Goal: Entertainment & Leisure: Consume media (video, audio)

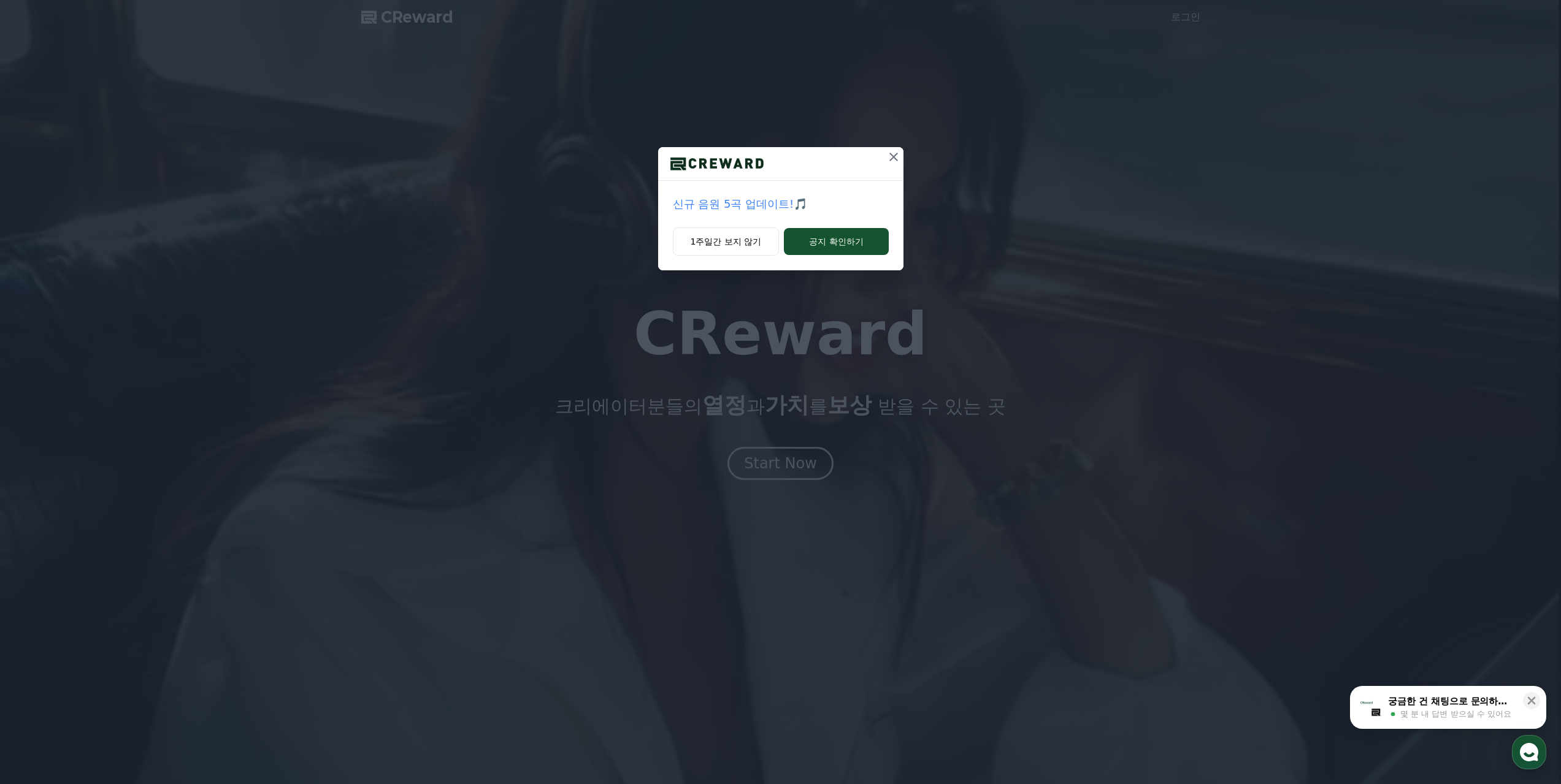
click at [895, 154] on icon at bounding box center [893, 156] width 9 height 9
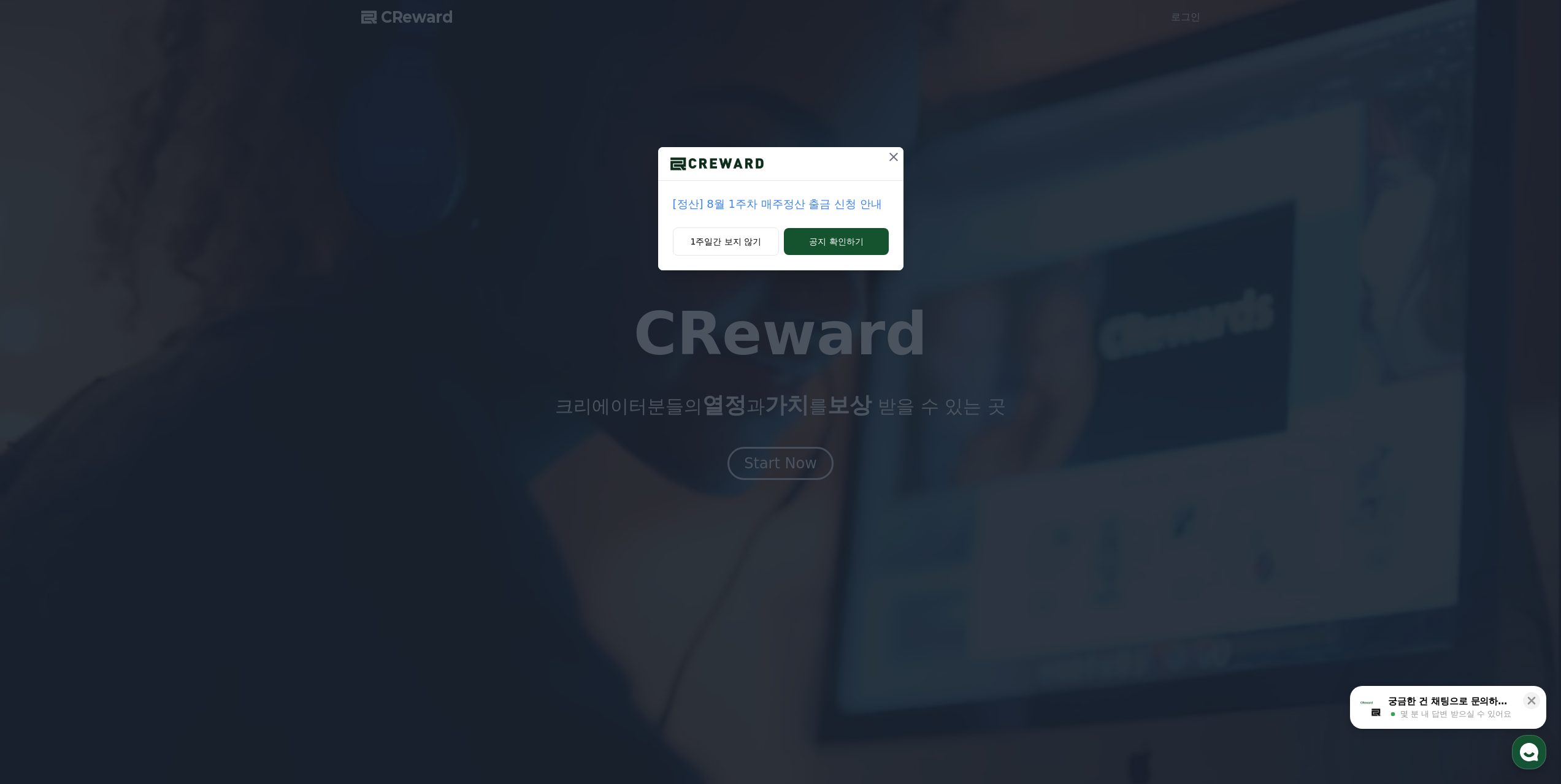
click at [891, 157] on icon at bounding box center [893, 156] width 15 height 15
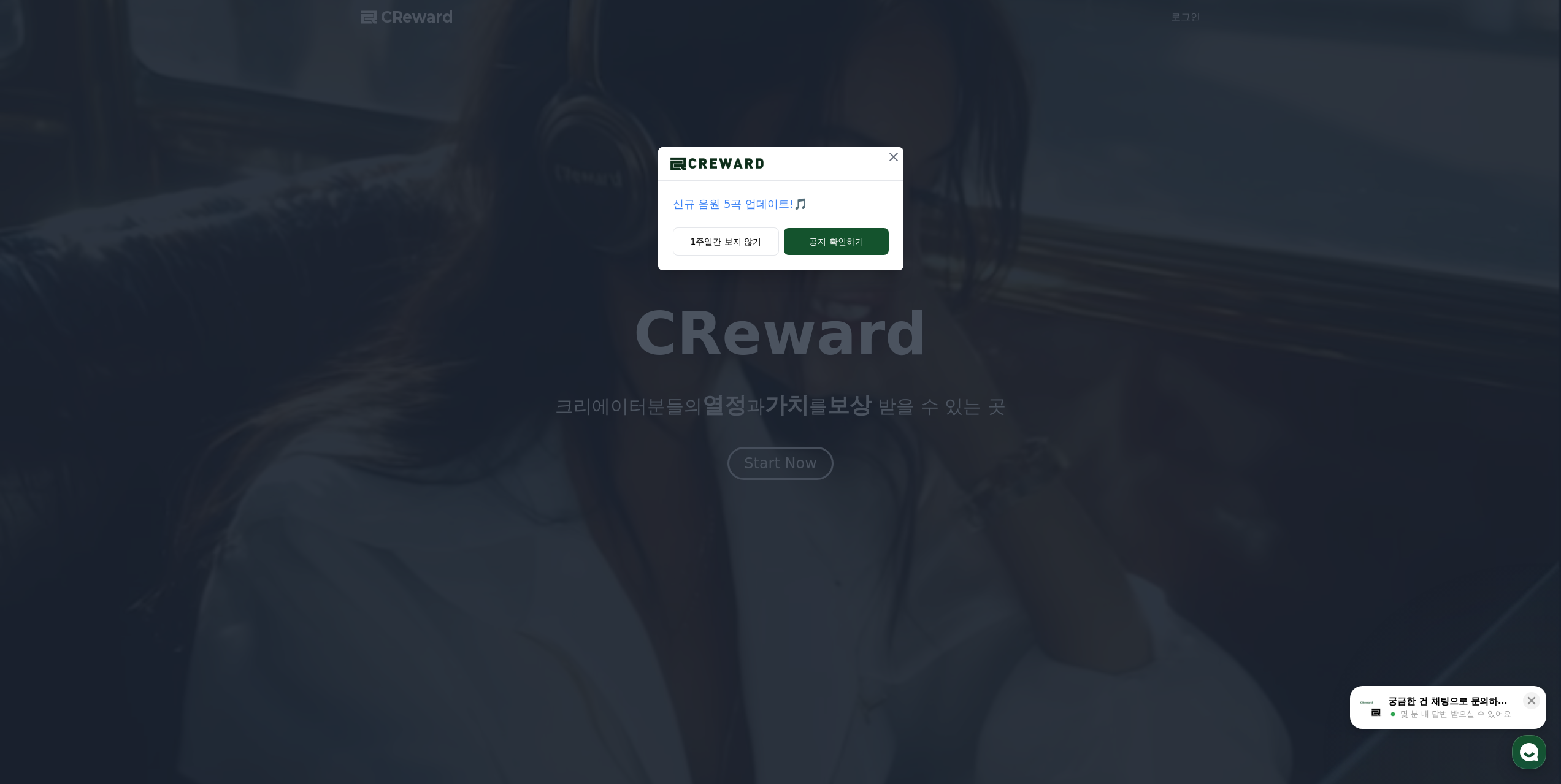
click at [897, 160] on icon at bounding box center [893, 156] width 15 height 15
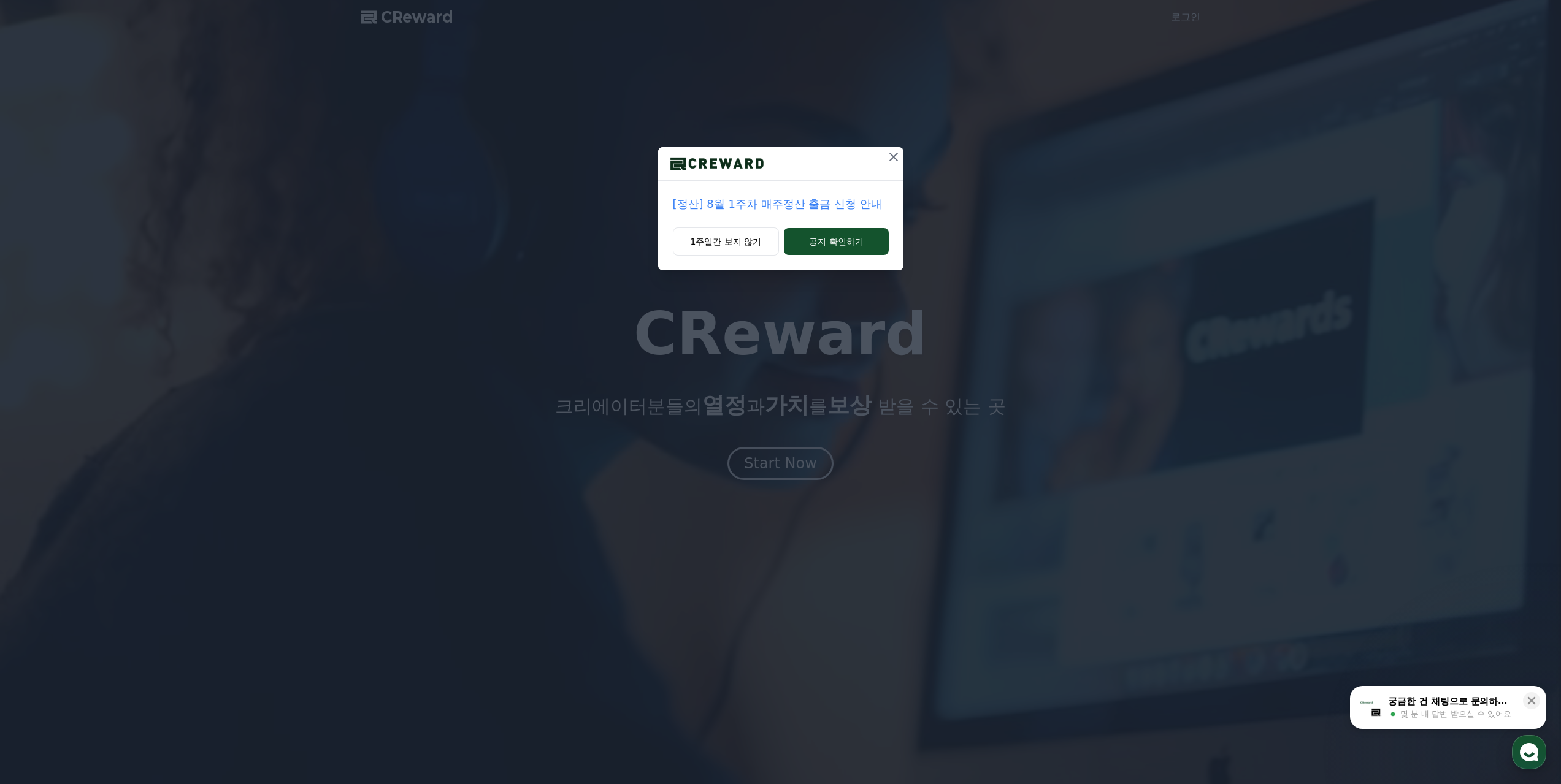
drag, startPoint x: 895, startPoint y: 156, endPoint x: 840, endPoint y: 162, distance: 55.3
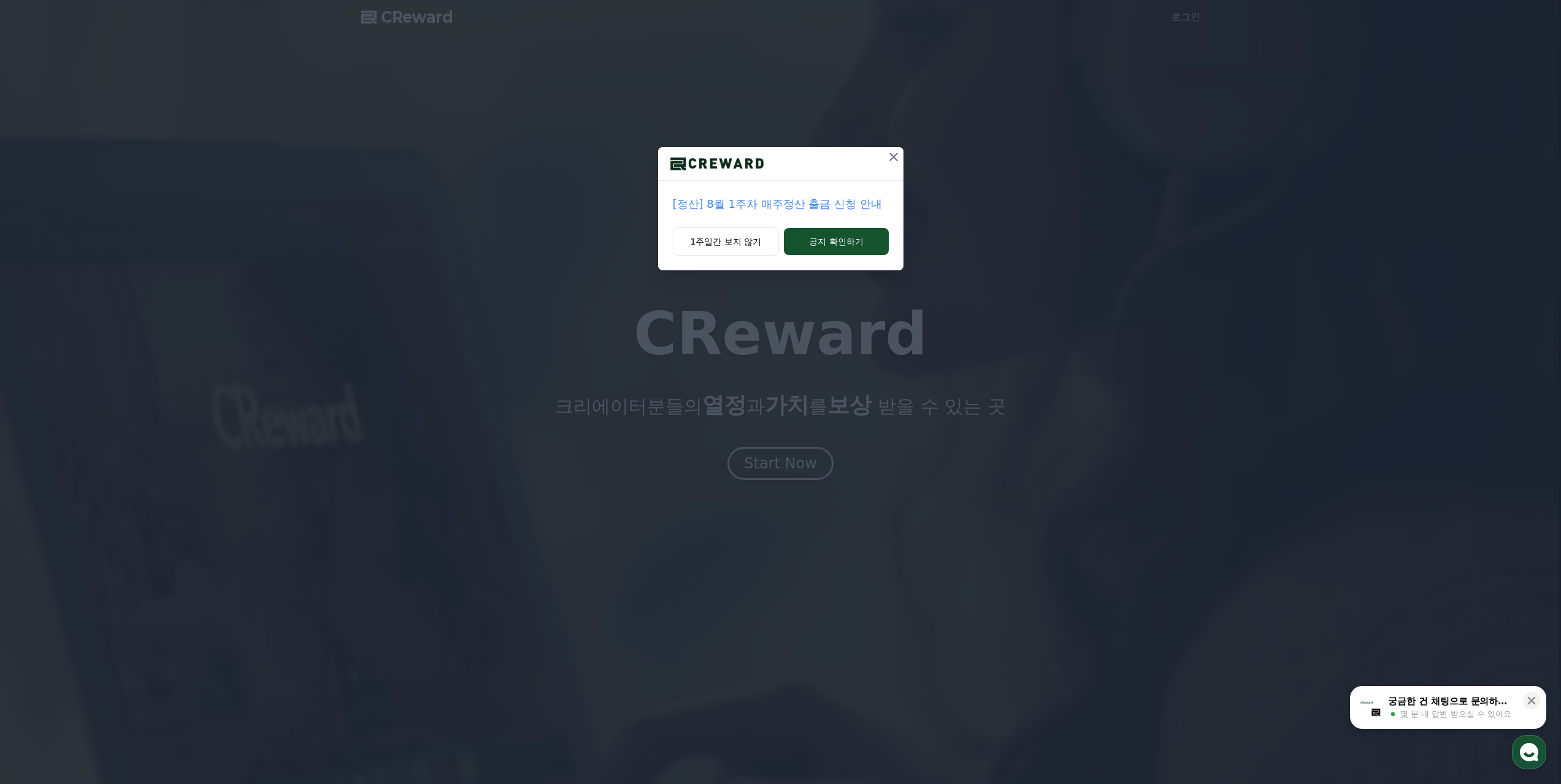
click at [895, 156] on icon at bounding box center [893, 156] width 15 height 15
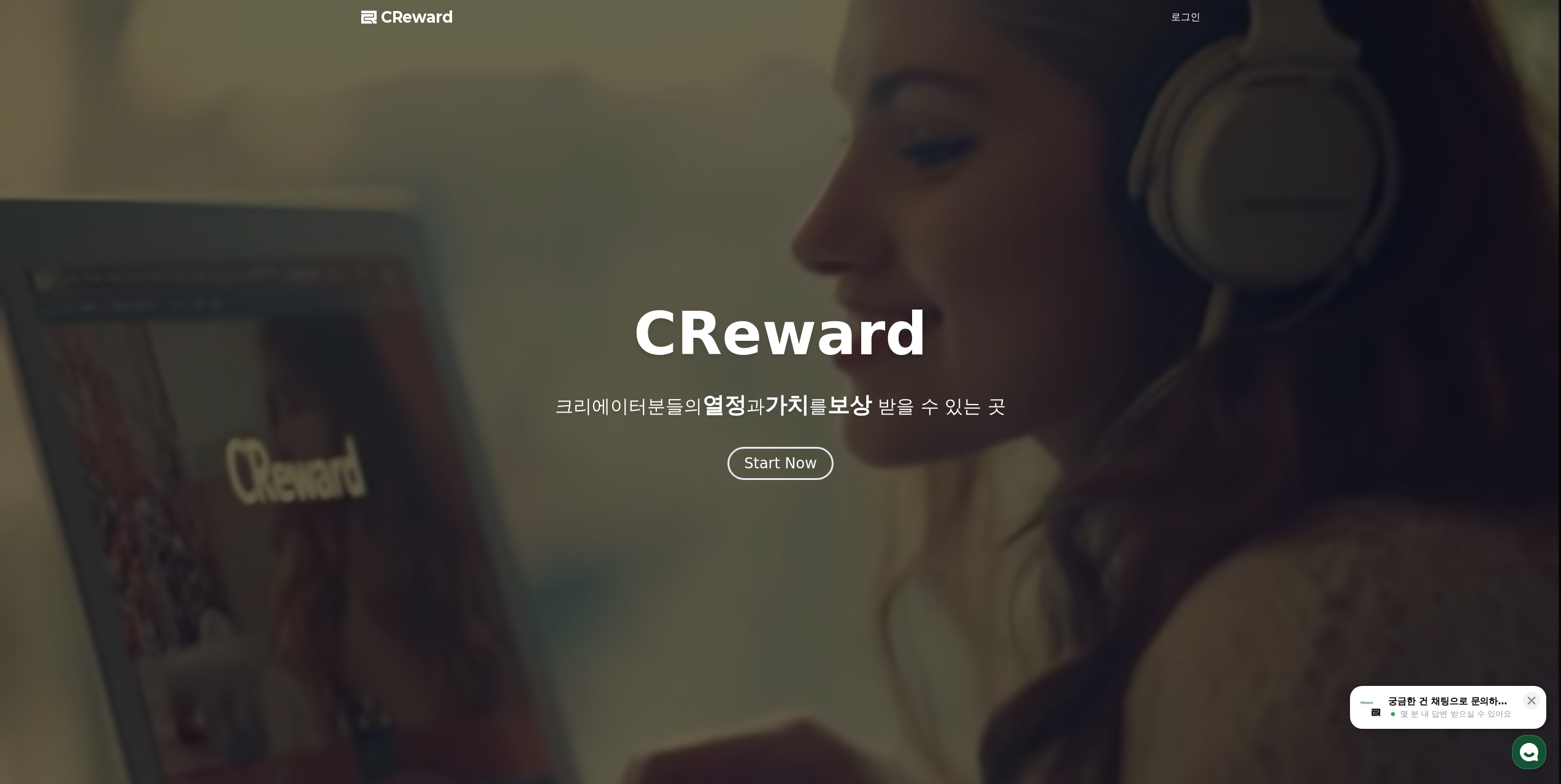
drag, startPoint x: 538, startPoint y: 311, endPoint x: 529, endPoint y: 313, distance: 9.2
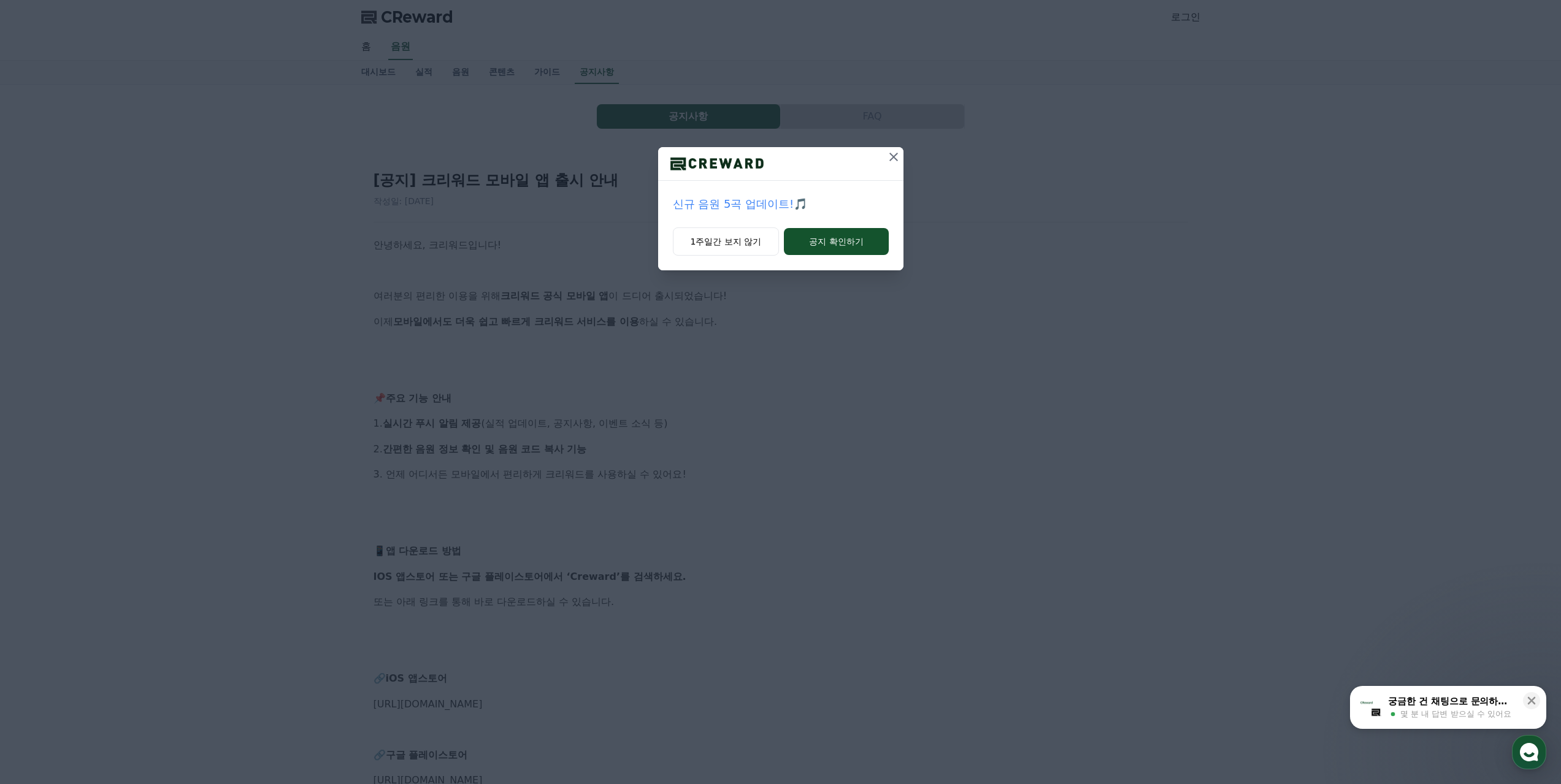
click at [895, 157] on icon at bounding box center [893, 156] width 15 height 15
click at [901, 154] on button at bounding box center [893, 156] width 20 height 20
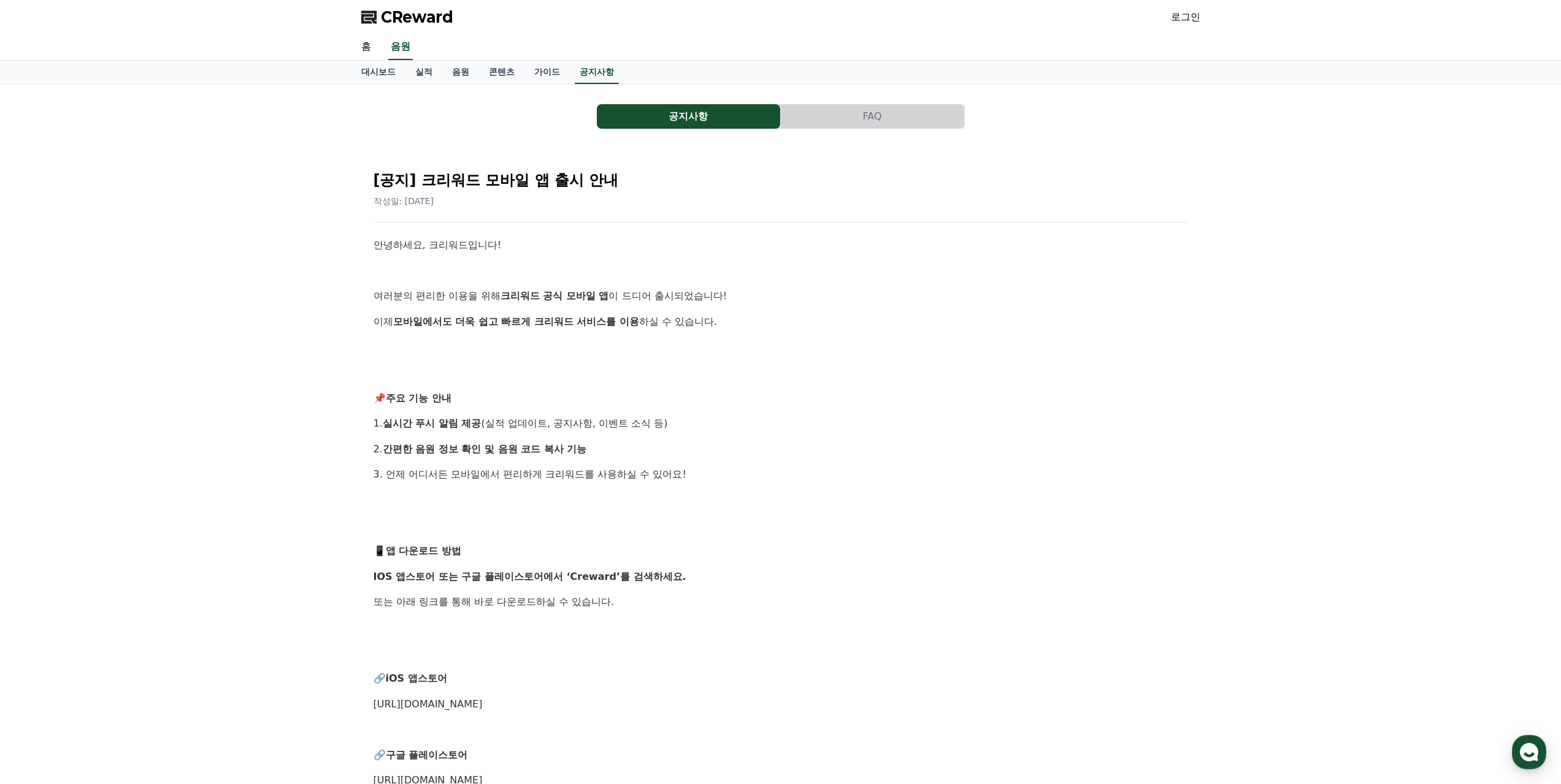
click at [651, 114] on button "공지사항" at bounding box center [689, 116] width 183 height 24
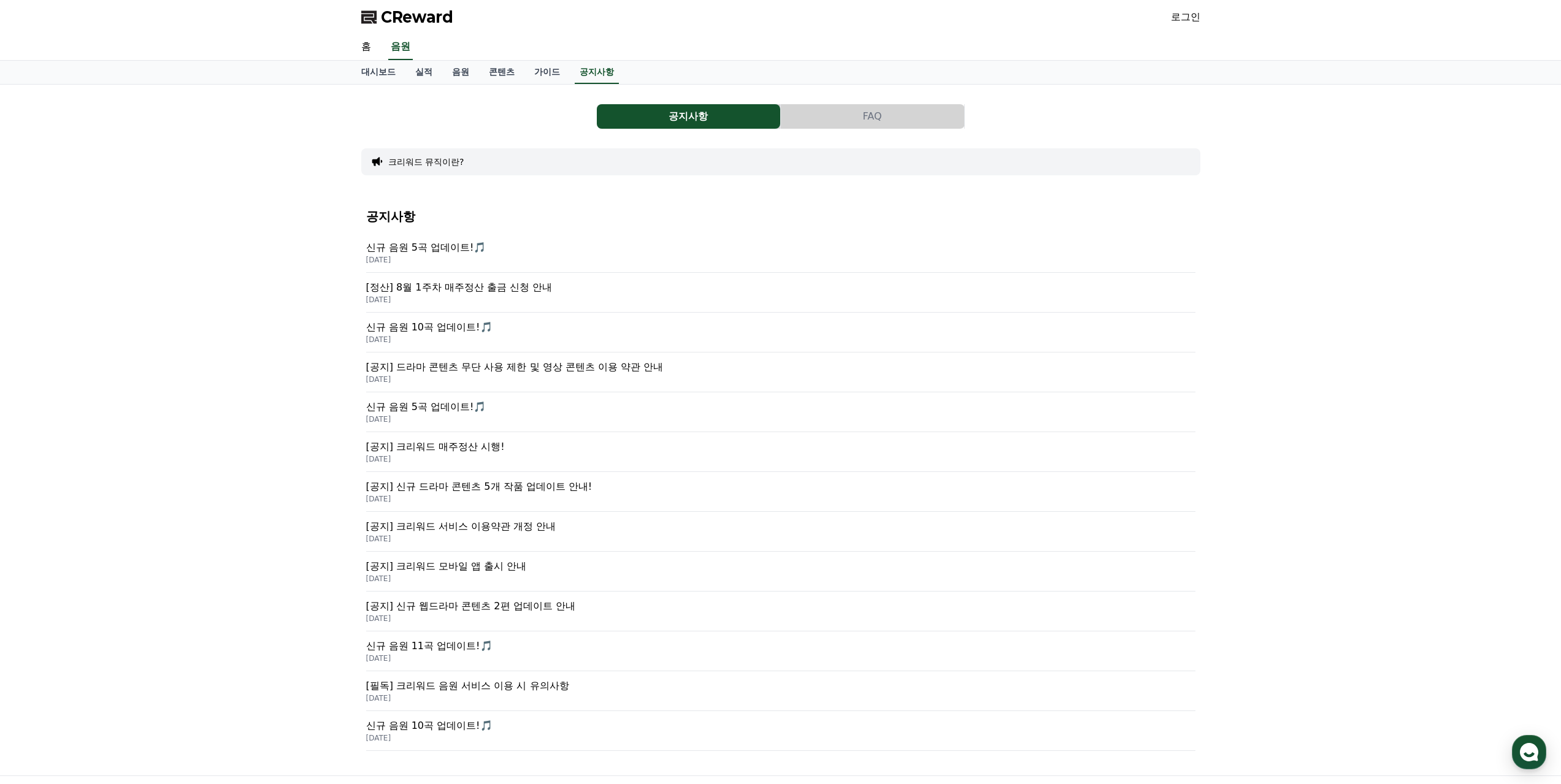
click at [584, 366] on p "[공지] 드라마 콘텐츠 무단 사용 제한 및 영상 콘텐츠 이용 약관 안내" at bounding box center [781, 367] width 829 height 15
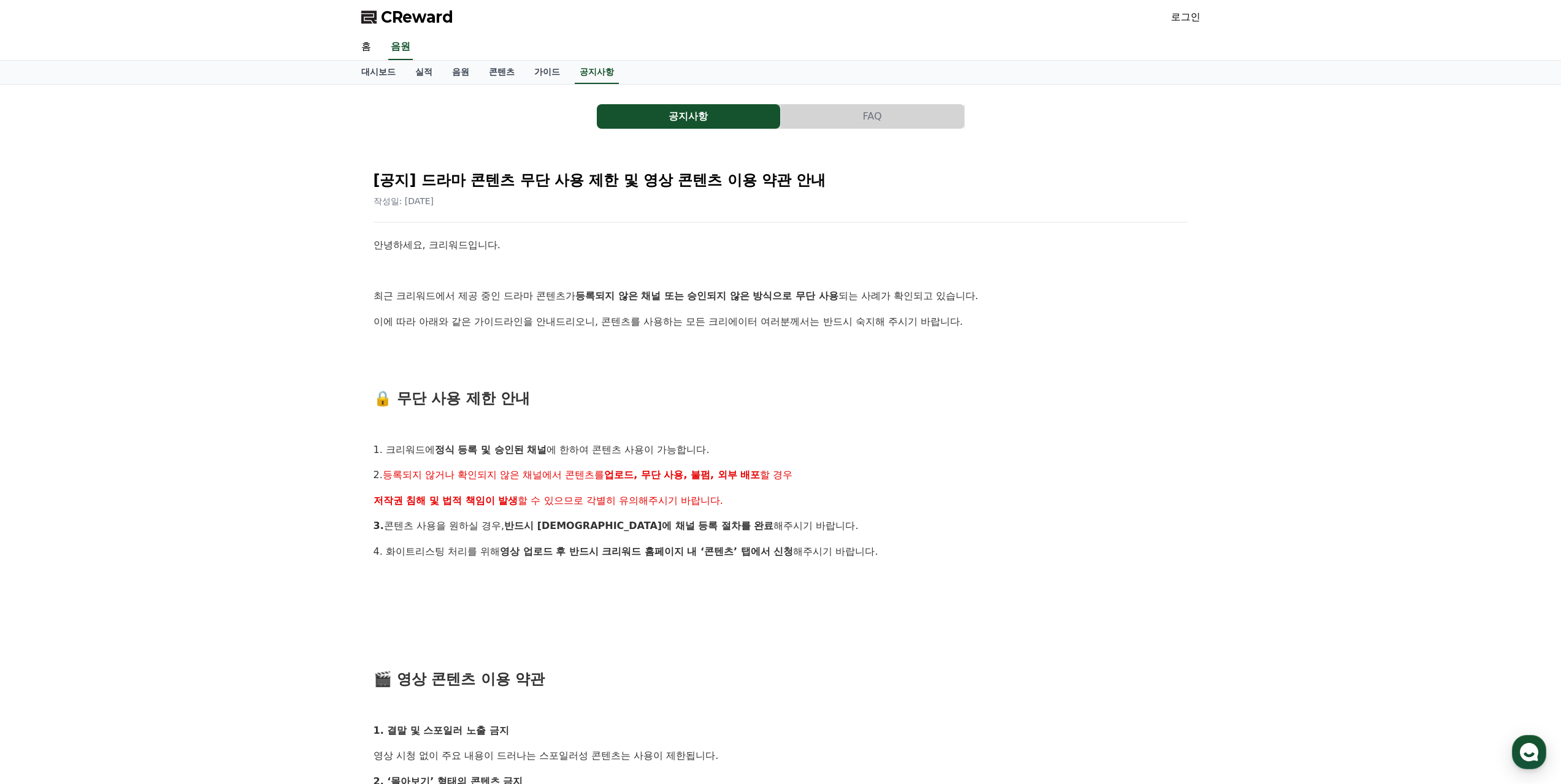
click at [675, 114] on button "공지사항" at bounding box center [689, 116] width 183 height 24
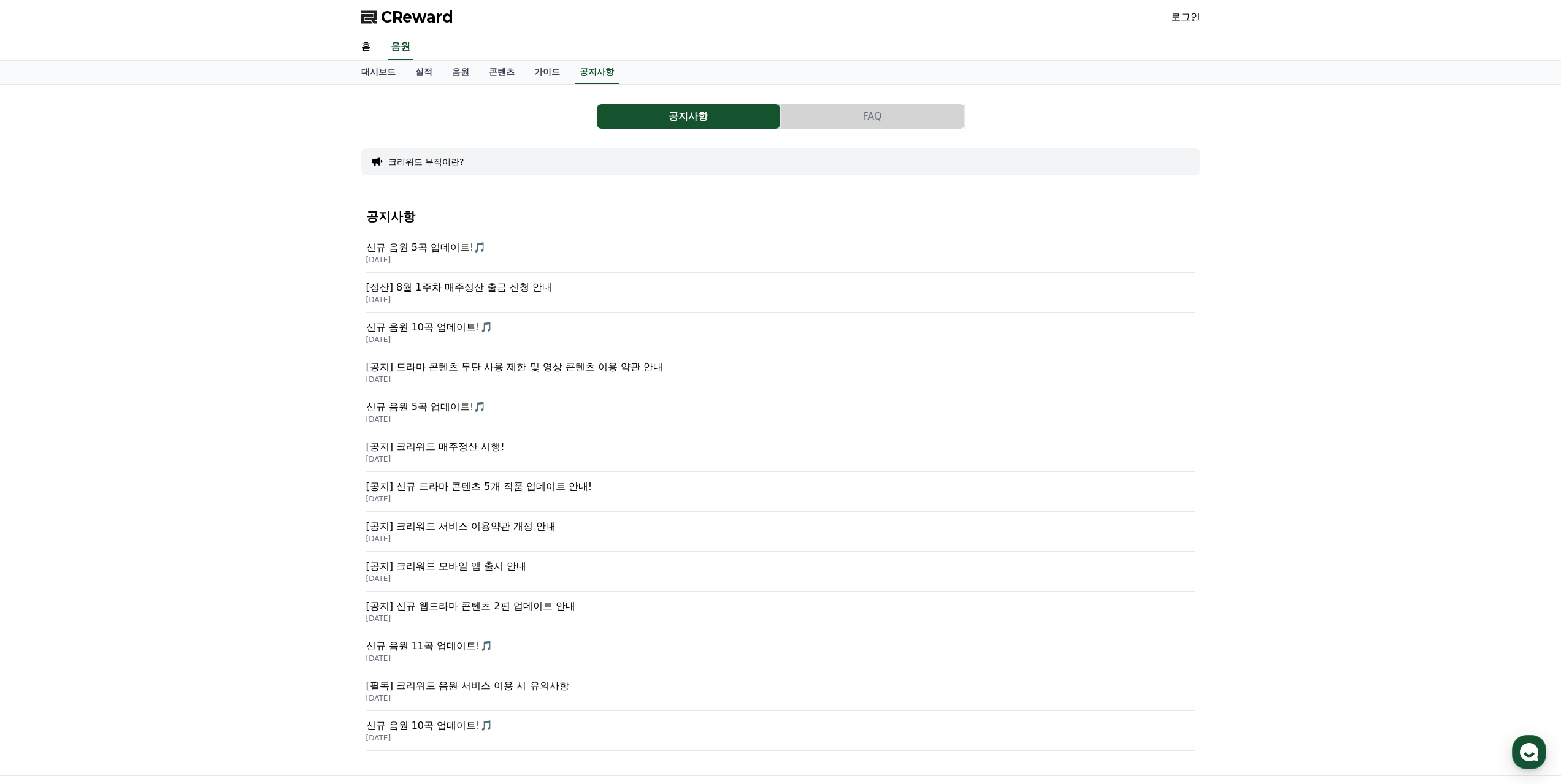
click at [531, 484] on p "[공지] 신규 드라마 콘텐츠 5개 작품 업데이트 안내!" at bounding box center [781, 487] width 829 height 15
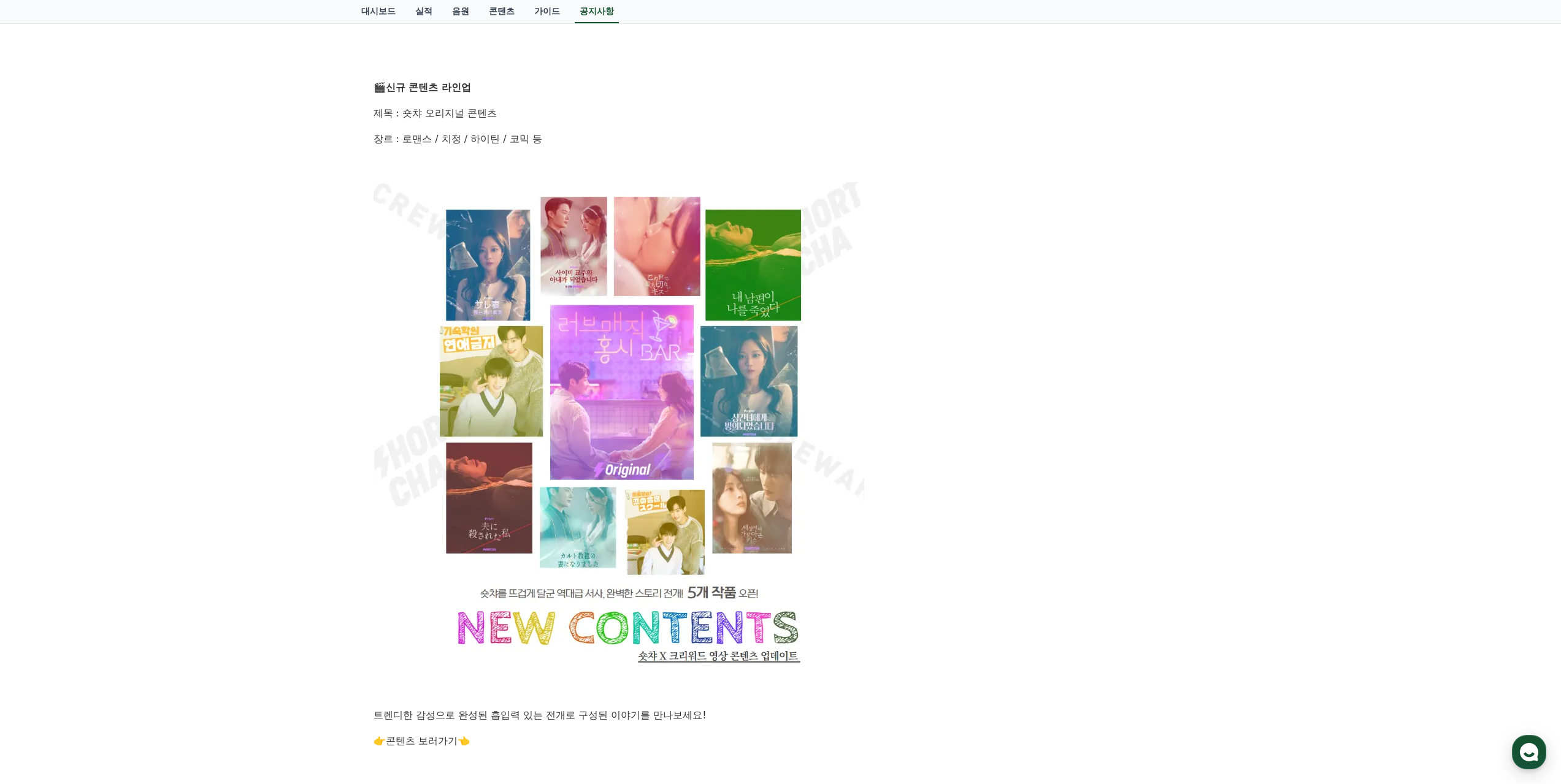
scroll to position [613, 0]
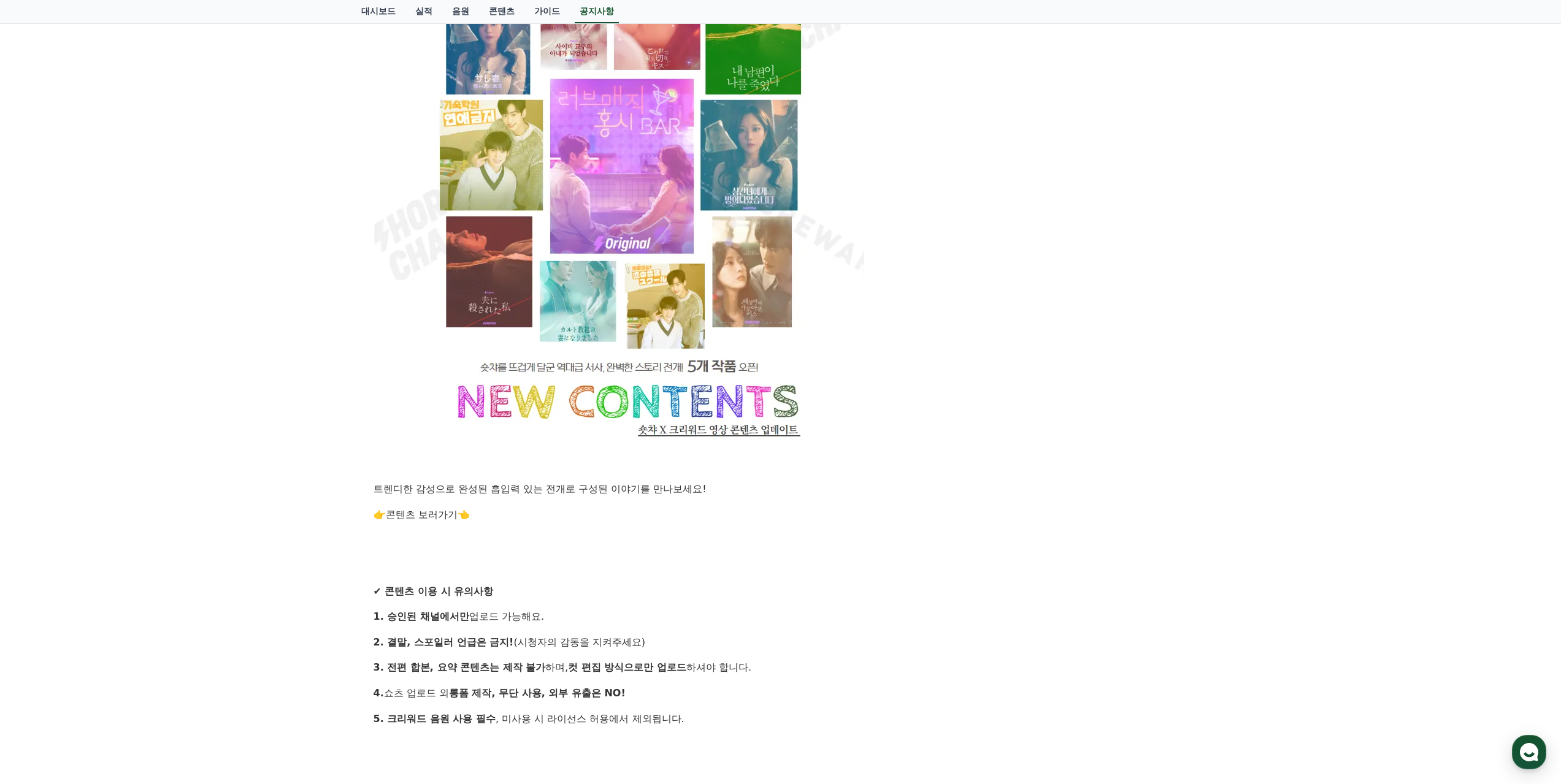
click at [434, 511] on link "콘텐츠 보러가기" at bounding box center [422, 514] width 72 height 12
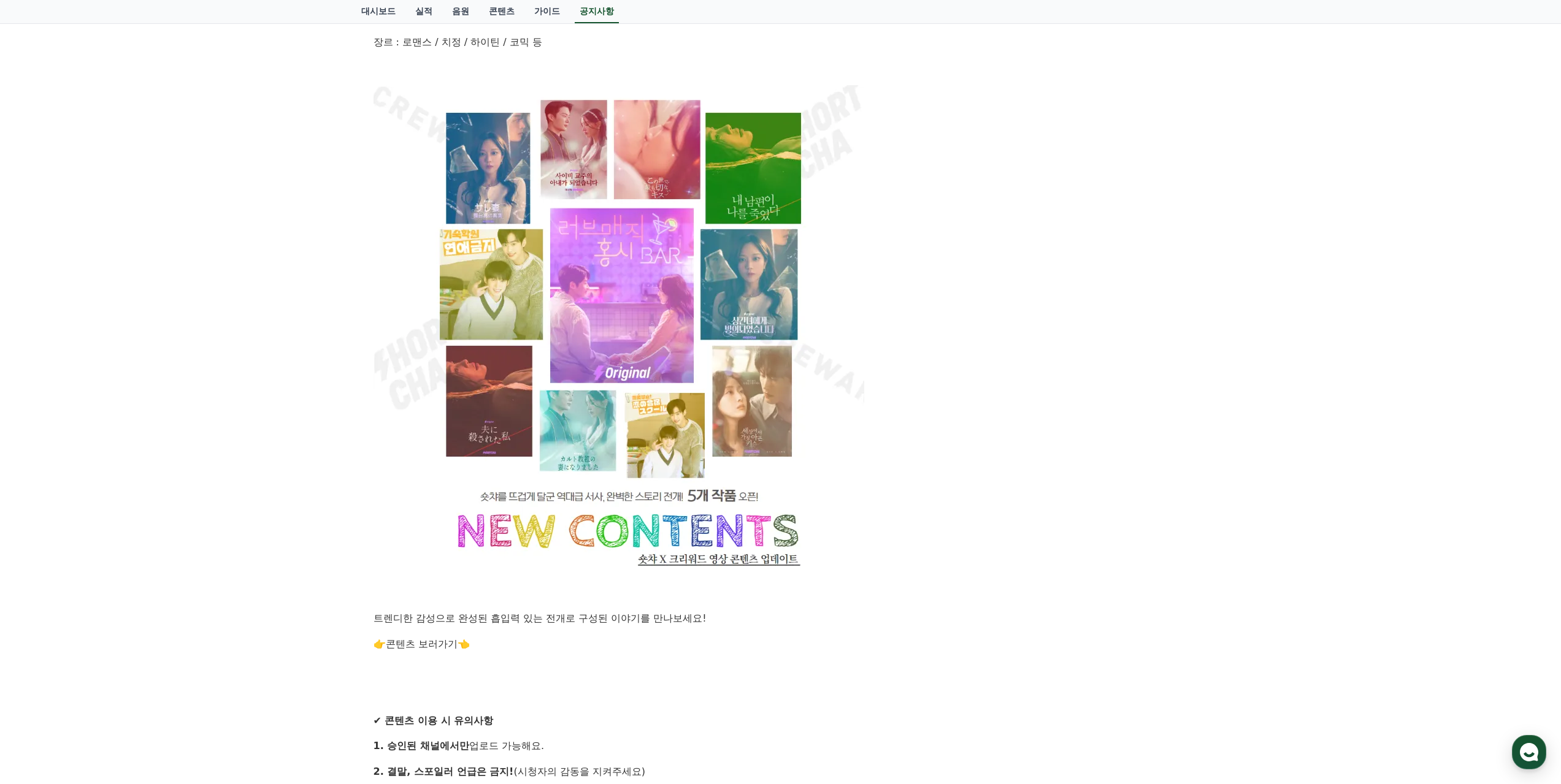
scroll to position [971, 0]
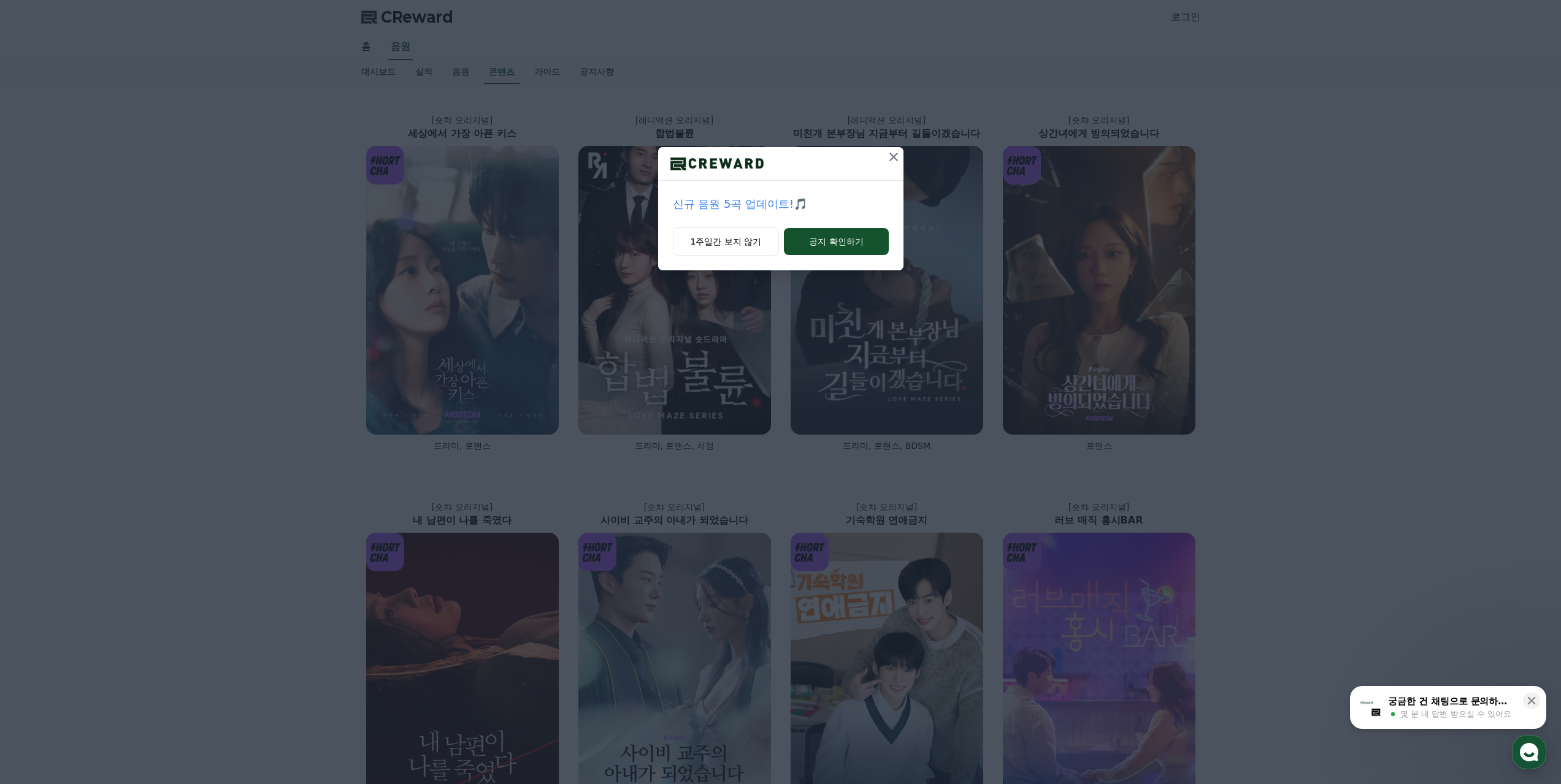
click at [896, 156] on icon at bounding box center [893, 156] width 15 height 15
click at [890, 156] on icon at bounding box center [893, 156] width 15 height 15
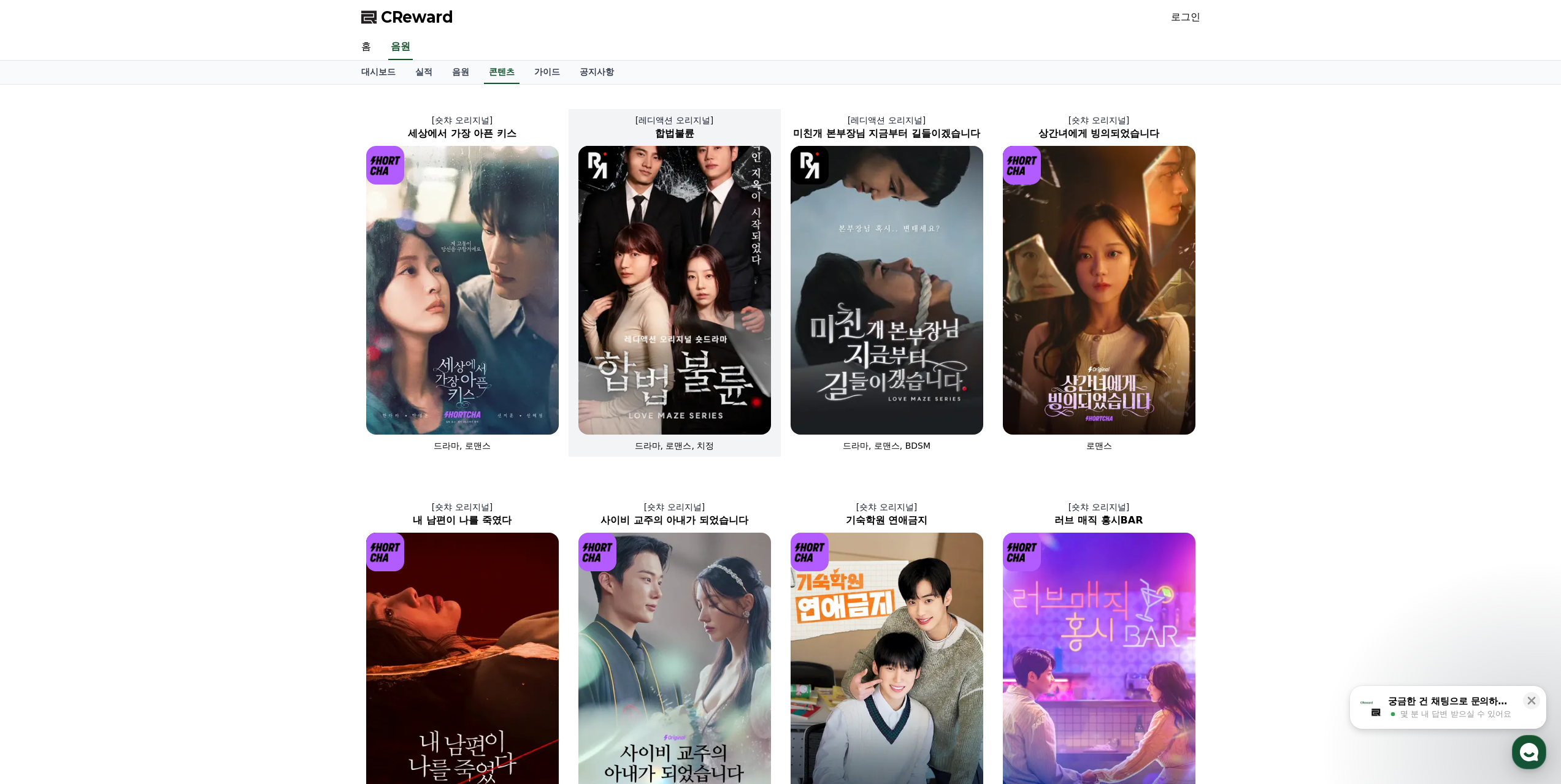
click at [707, 299] on img at bounding box center [674, 290] width 192 height 289
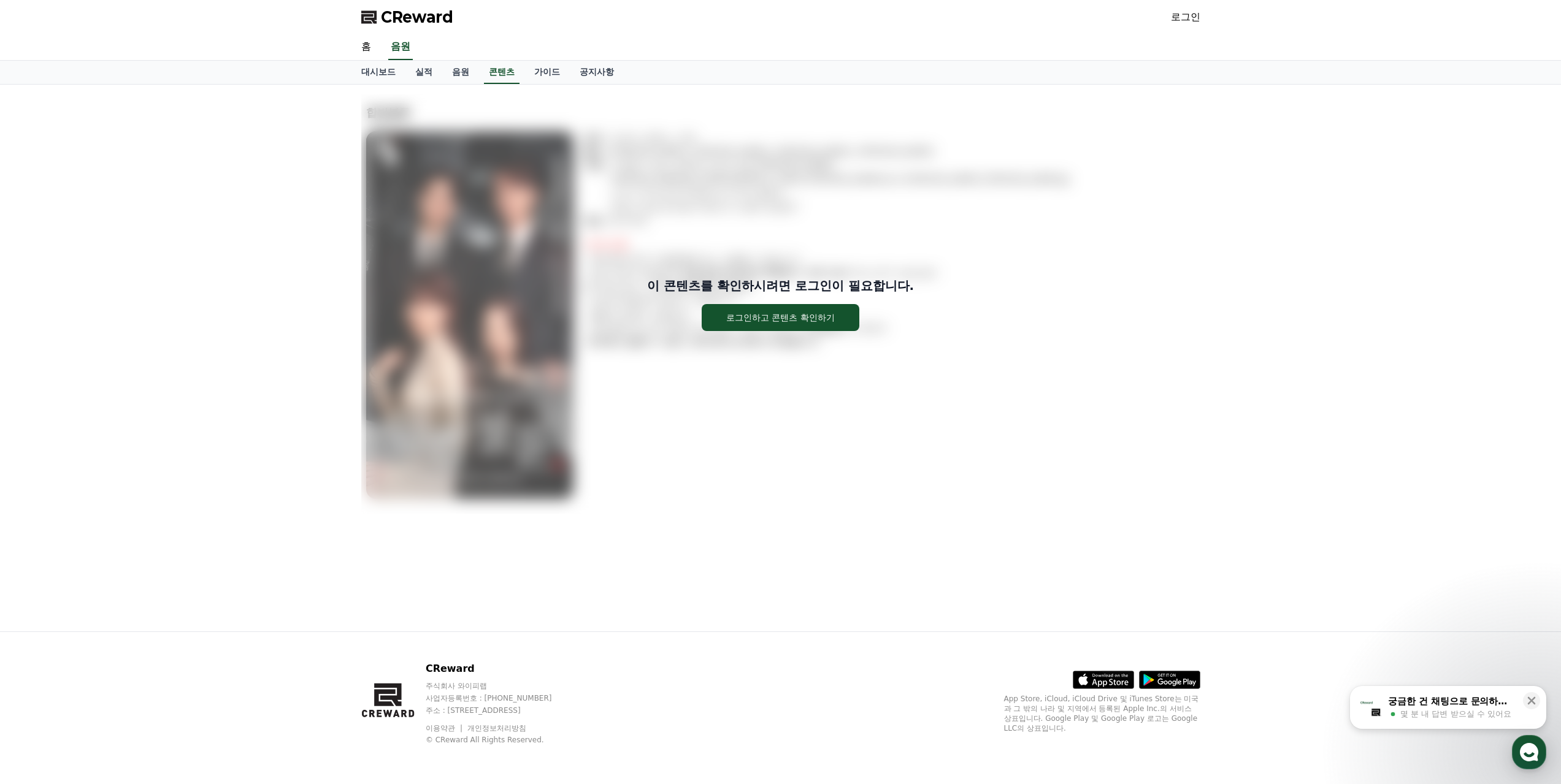
drag, startPoint x: 622, startPoint y: 339, endPoint x: 611, endPoint y: 327, distance: 16.3
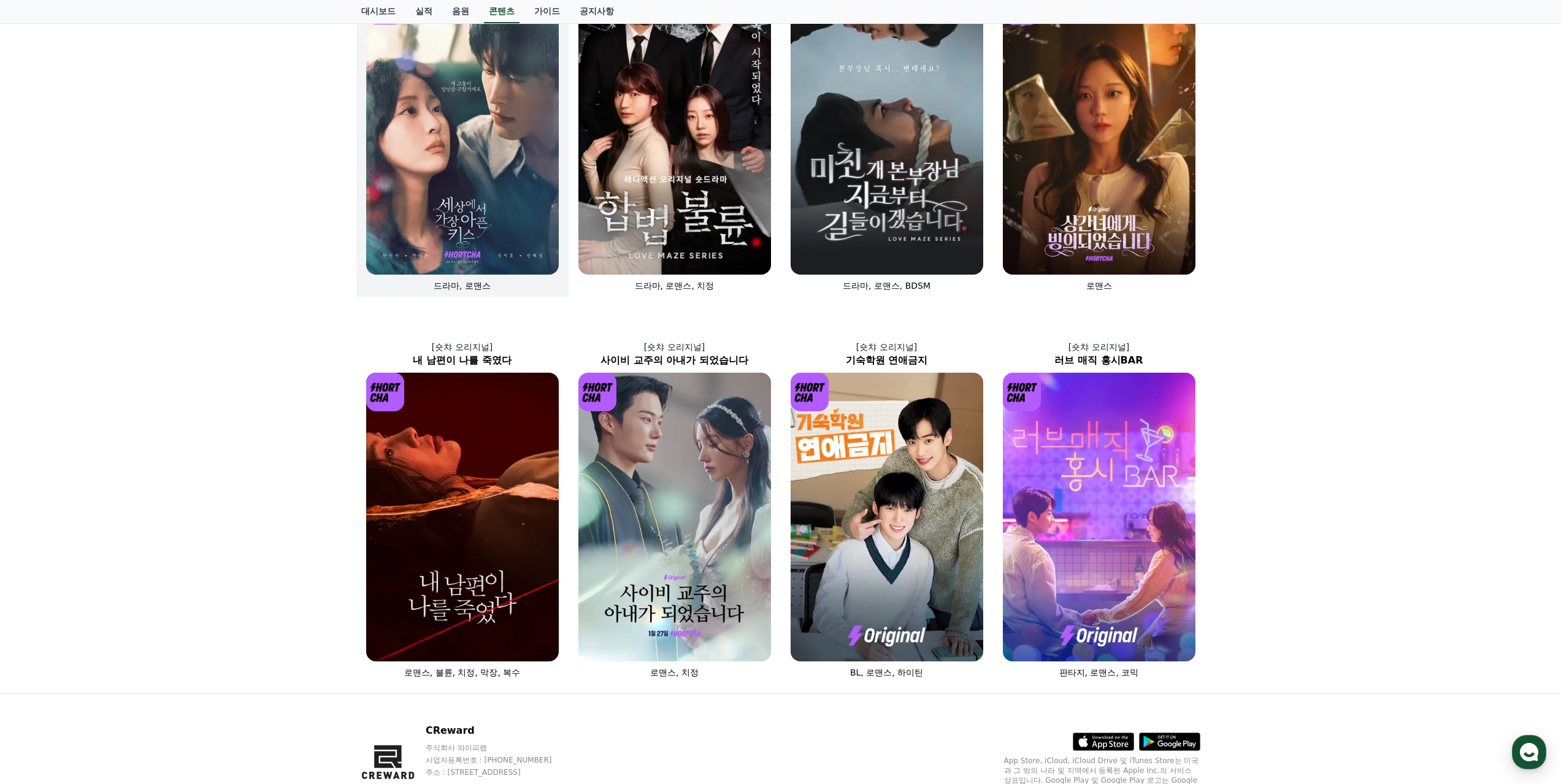
scroll to position [222, 0]
